Goal: Transaction & Acquisition: Obtain resource

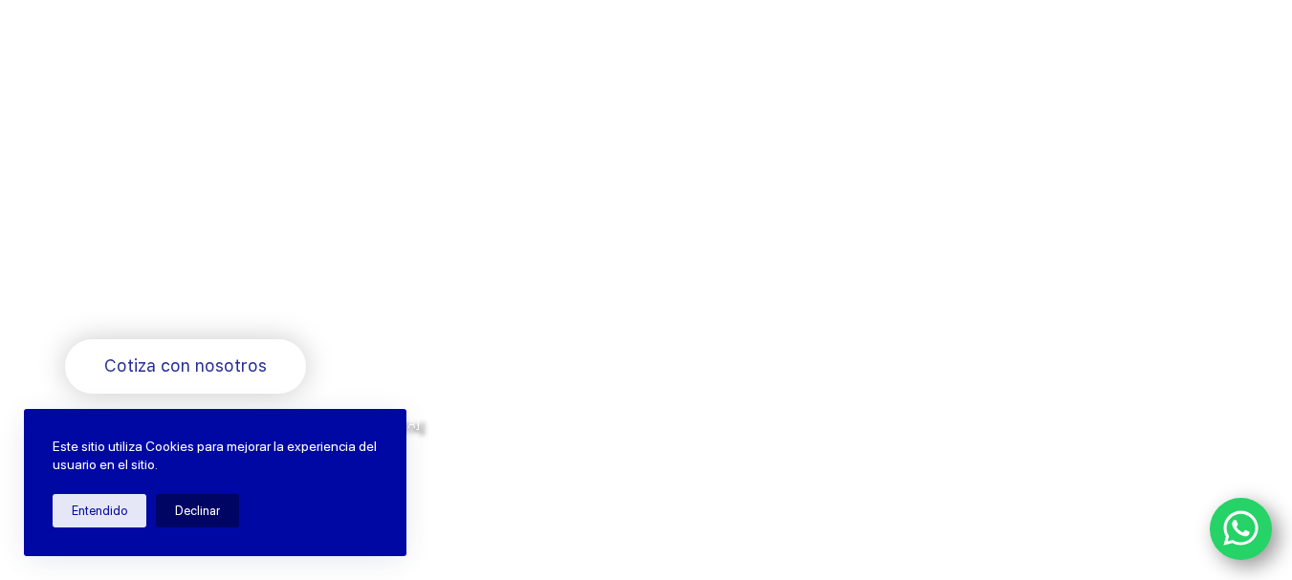
scroll to position [191, 0]
click at [111, 513] on button "Entendido" at bounding box center [100, 510] width 94 height 33
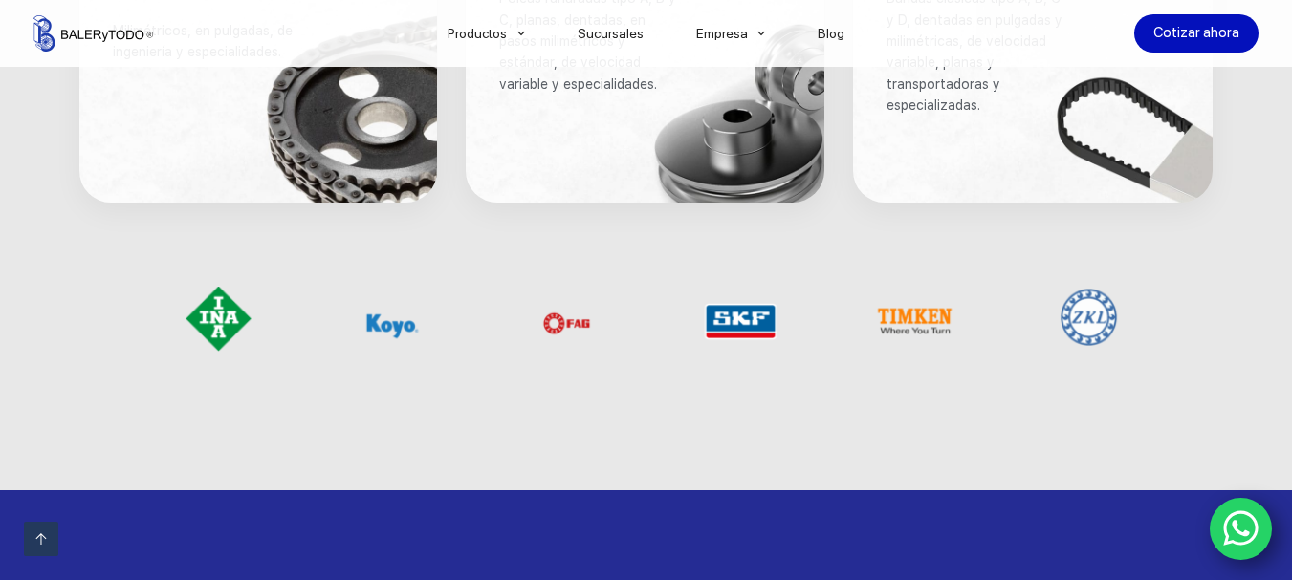
scroll to position [1625, 0]
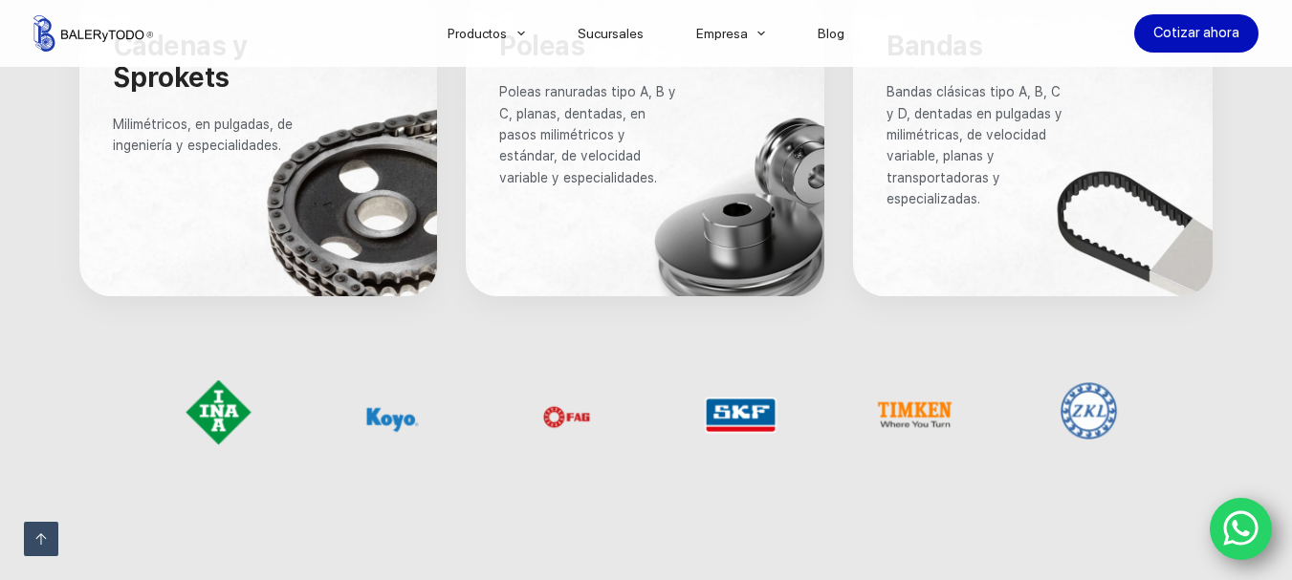
click at [1050, 254] on div at bounding box center [1032, 143] width 359 height 308
click at [1186, 251] on div at bounding box center [1032, 143] width 359 height 308
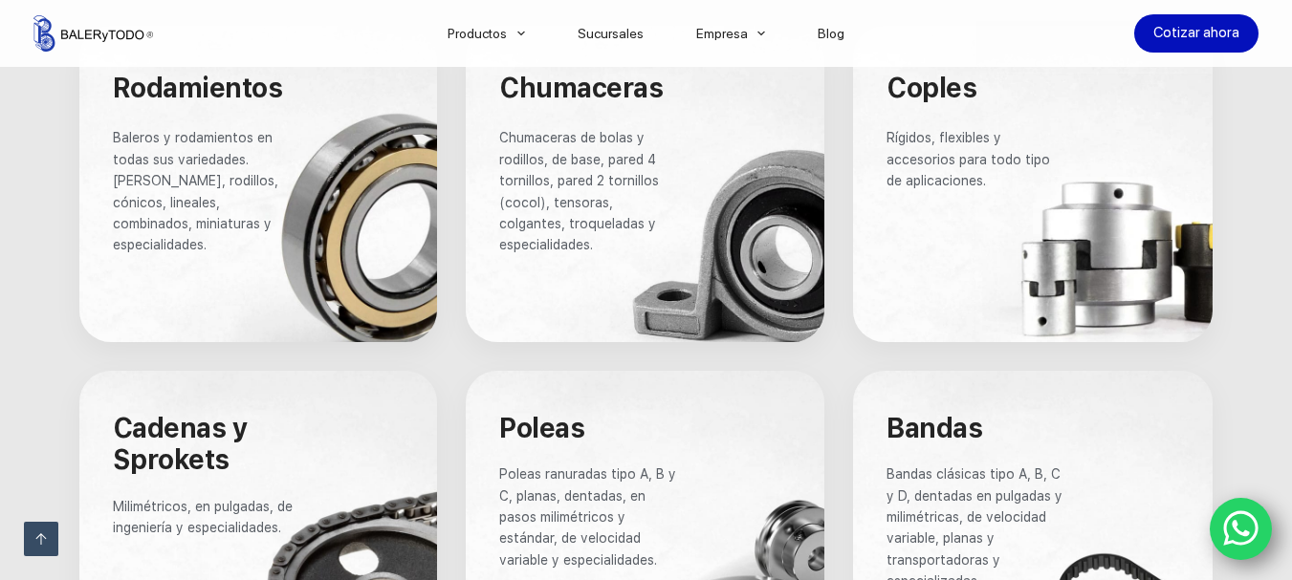
click at [941, 427] on span "Bandas" at bounding box center [934, 428] width 96 height 33
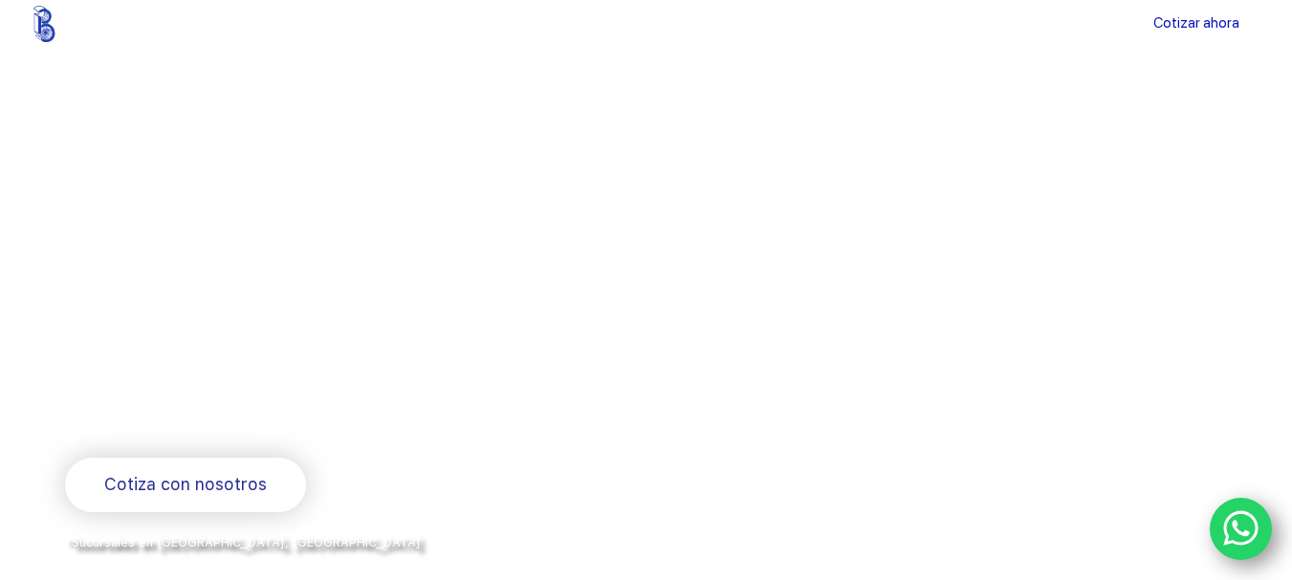
scroll to position [0, 0]
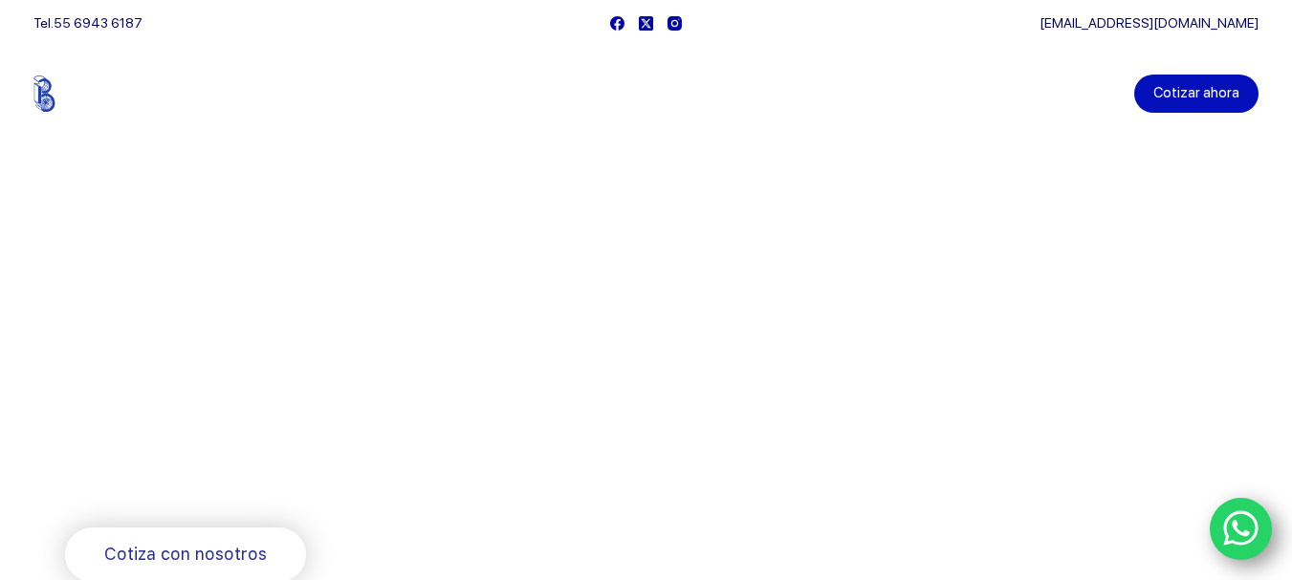
click at [1199, 98] on link "Cotizar ahora" at bounding box center [1196, 94] width 124 height 38
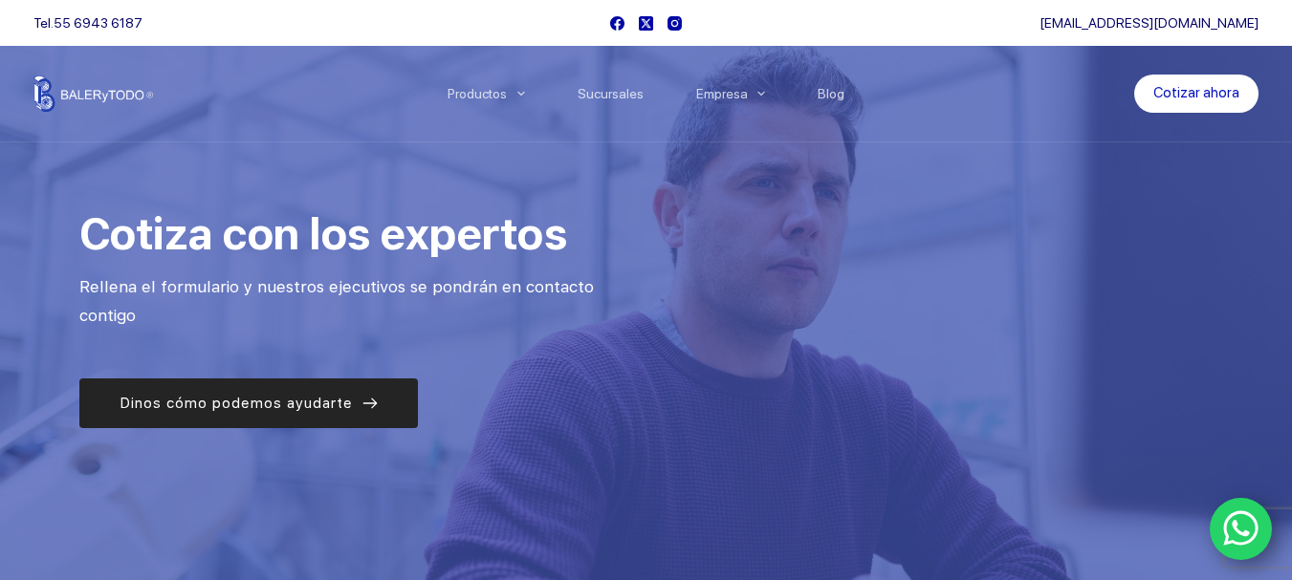
drag, startPoint x: 391, startPoint y: 425, endPoint x: 413, endPoint y: 408, distance: 27.9
